Goal: Task Accomplishment & Management: Manage account settings

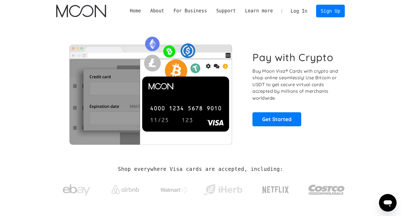
click at [297, 8] on link "Log In" at bounding box center [299, 11] width 26 height 12
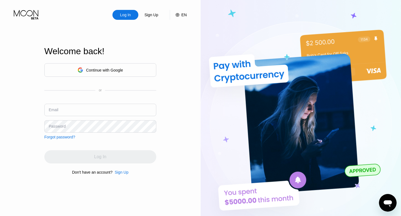
click at [115, 105] on input "text" at bounding box center [100, 110] width 112 height 12
type input "[EMAIL_ADDRESS][DOMAIN_NAME]"
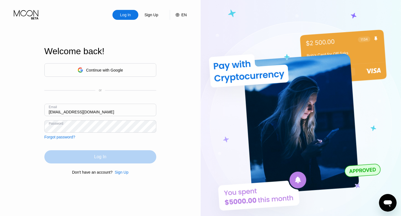
click at [97, 154] on div "Log In" at bounding box center [100, 157] width 112 height 13
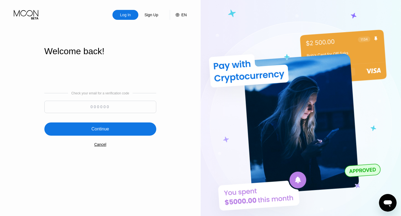
click at [122, 109] on input at bounding box center [100, 107] width 112 height 12
paste input "794484"
type input "794484"
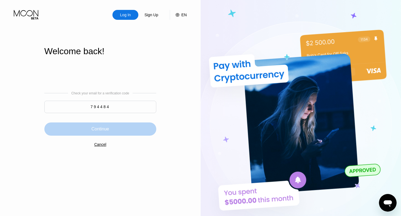
click at [109, 127] on div "Continue" at bounding box center [100, 129] width 112 height 13
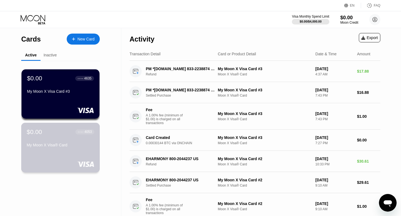
click at [61, 150] on div "My Moon X Visa® Card" at bounding box center [61, 146] width 68 height 7
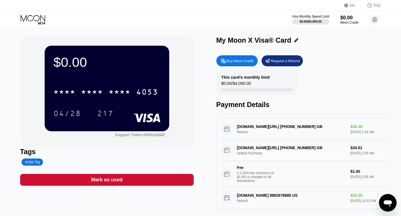
click at [32, 18] on icon at bounding box center [34, 20] width 26 height 10
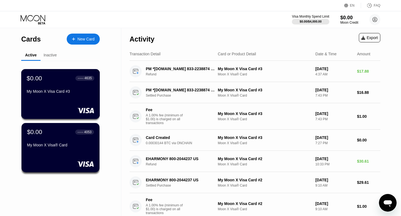
click at [47, 108] on div "$0.00 ● ● ● ● 4635 My Moon X Visa Card #3" at bounding box center [60, 94] width 79 height 50
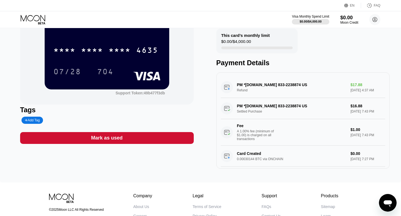
scroll to position [9, 0]
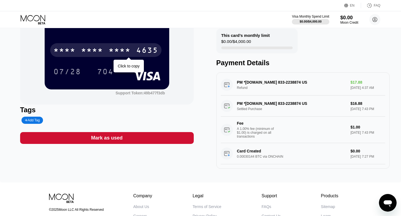
click at [69, 52] on div "* * * *" at bounding box center [64, 51] width 22 height 9
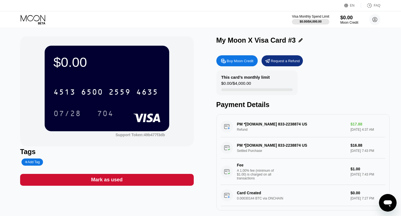
scroll to position [0, 0]
